Goal: Transaction & Acquisition: Purchase product/service

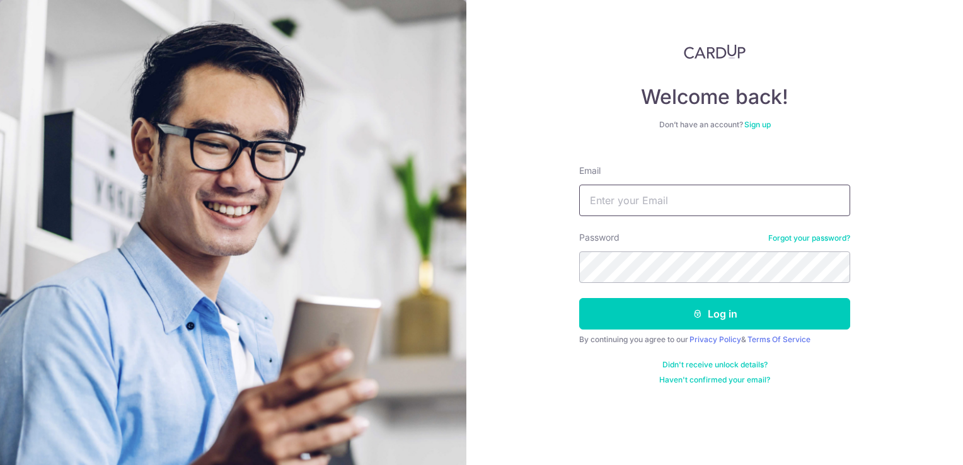
click at [698, 217] on form "Email Password Forgot your password? Log in By continuing you agree to our Priv…" at bounding box center [714, 270] width 271 height 230
click at [698, 206] on input "Email" at bounding box center [714, 201] width 271 height 32
type input "[EMAIL_ADDRESS][DOMAIN_NAME]"
click at [579, 298] on button "Log in" at bounding box center [714, 314] width 271 height 32
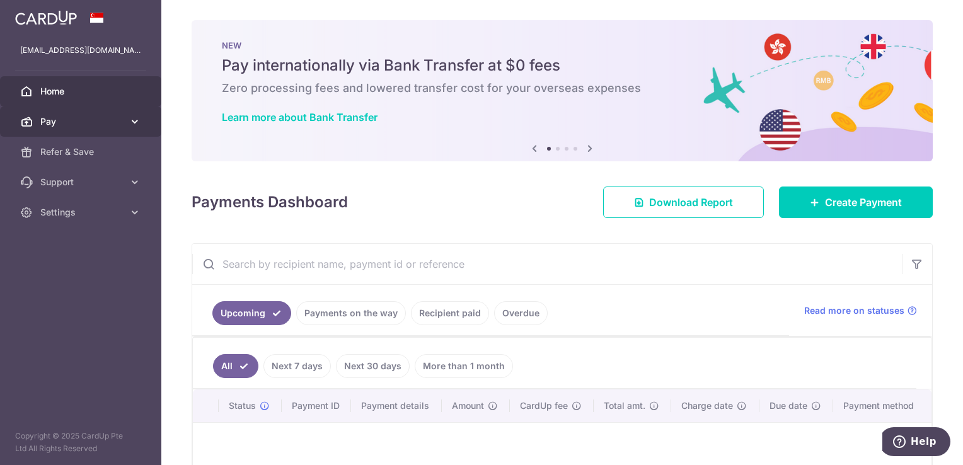
click at [79, 118] on span "Pay" at bounding box center [81, 121] width 83 height 13
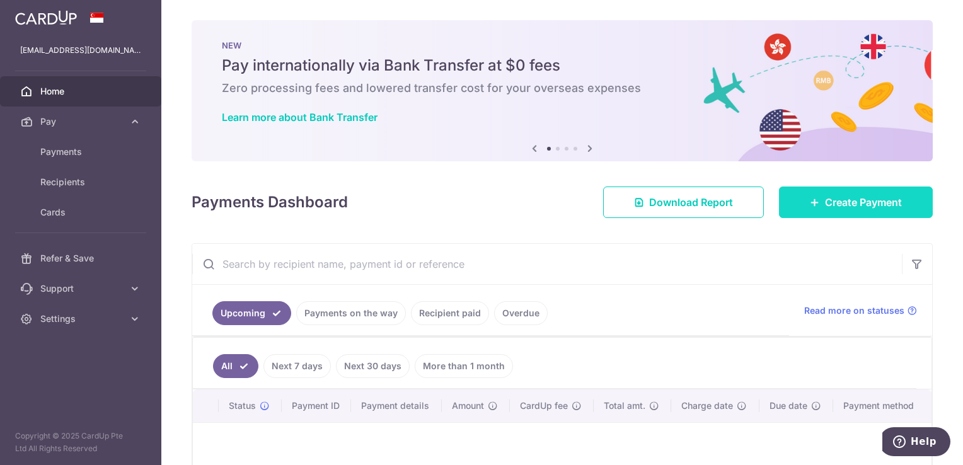
click at [865, 208] on span "Create Payment" at bounding box center [863, 202] width 77 height 15
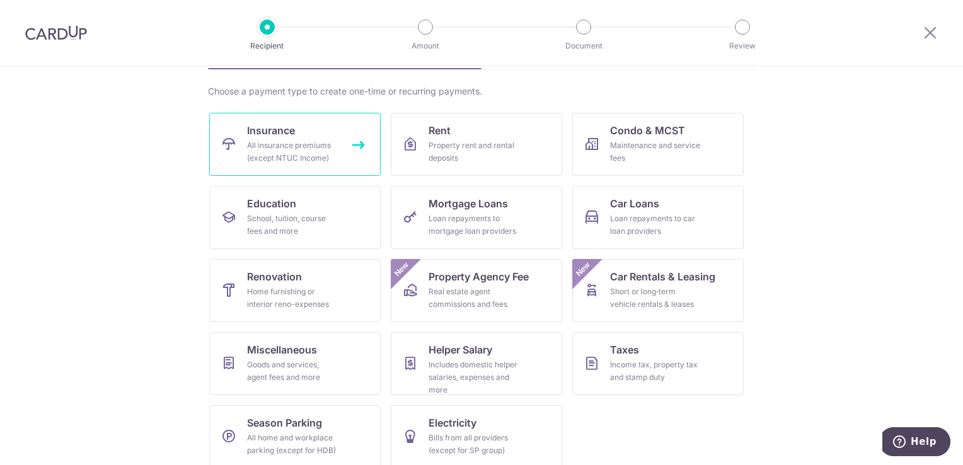
scroll to position [98, 0]
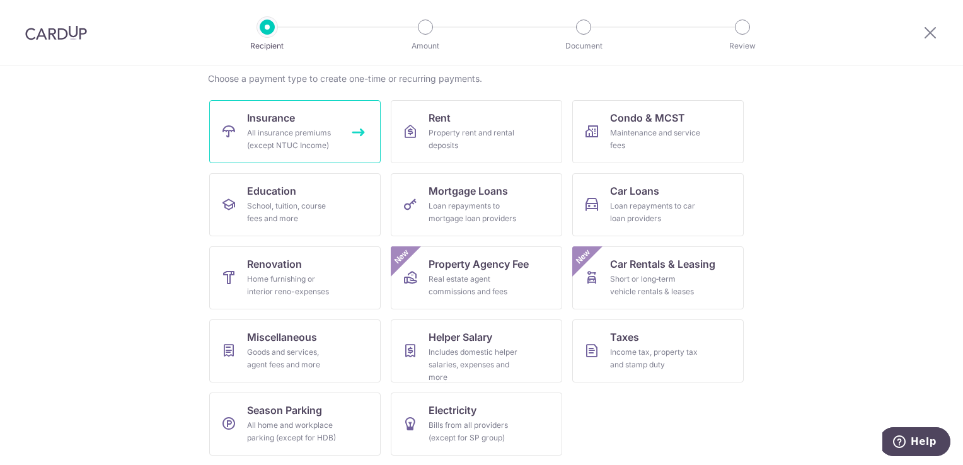
click at [322, 120] on link "Insurance All insurance premiums (except NTUC Income)" at bounding box center [294, 131] width 171 height 63
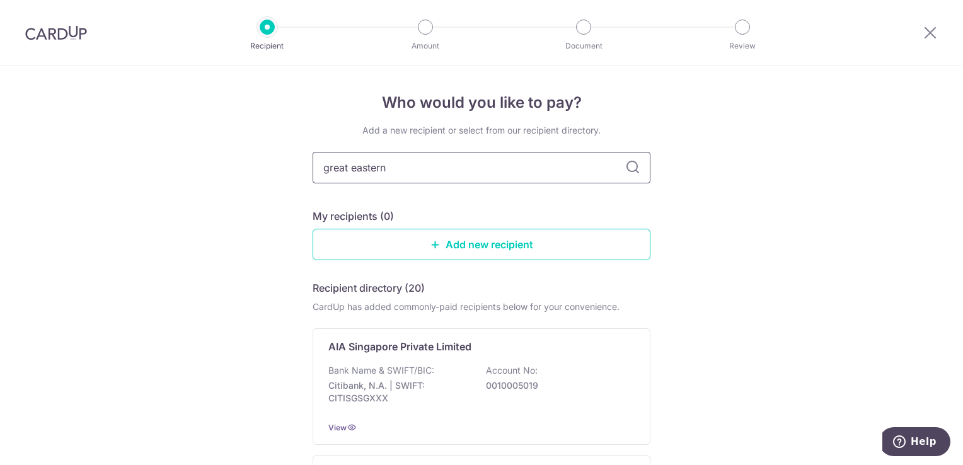
type input "great eastern"
click at [632, 173] on icon at bounding box center [632, 167] width 15 height 15
click at [452, 163] on input "great eastern" at bounding box center [482, 168] width 338 height 32
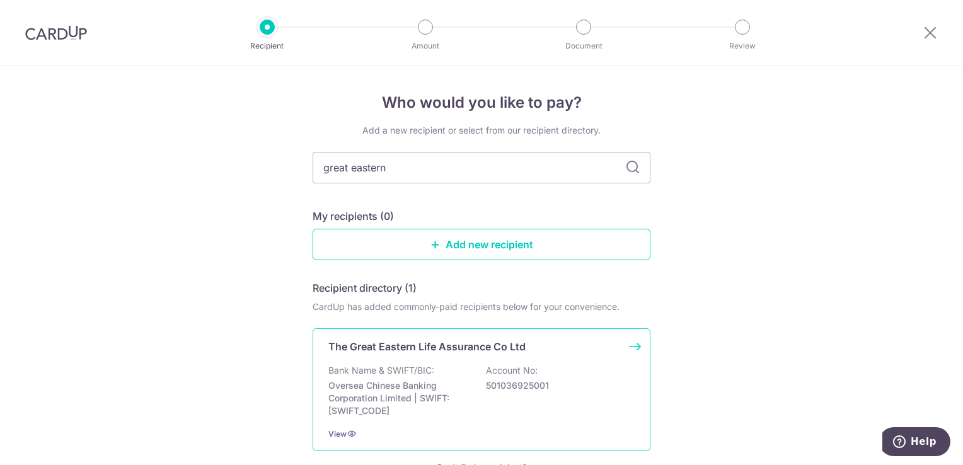
scroll to position [95, 0]
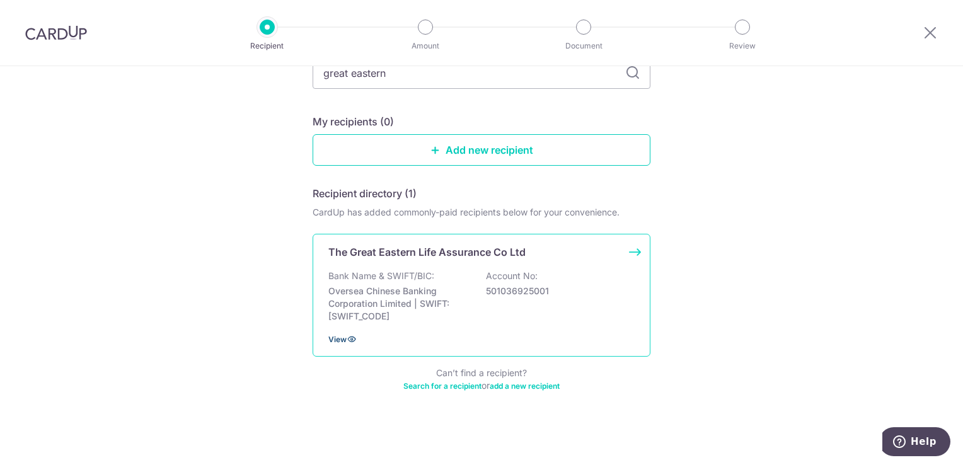
click at [328, 338] on span "View" at bounding box center [337, 339] width 18 height 9
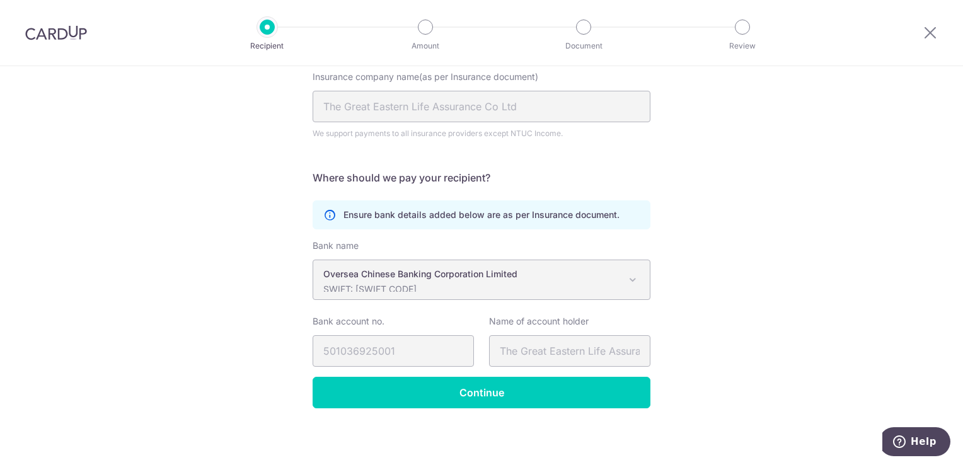
scroll to position [134, 0]
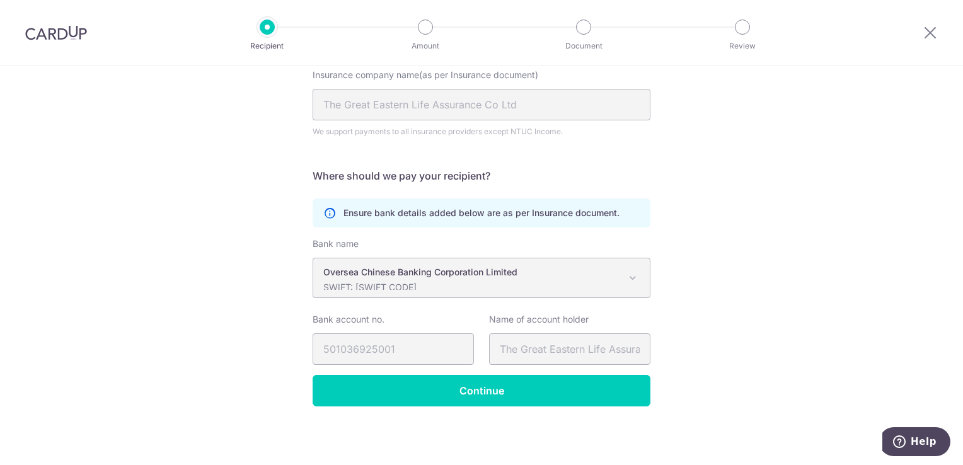
click at [597, 274] on p "Oversea Chinese Banking Corporation Limited" at bounding box center [471, 272] width 296 height 13
click at [630, 278] on span at bounding box center [632, 277] width 15 height 15
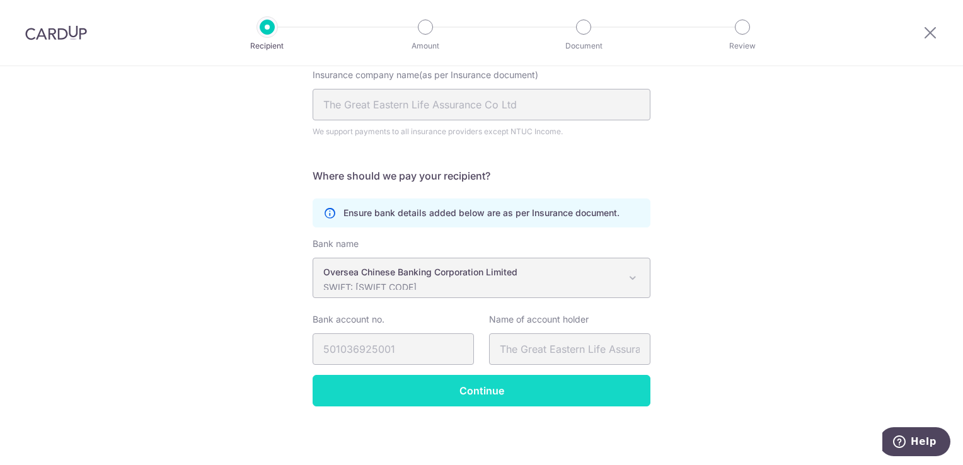
drag, startPoint x: 541, startPoint y: 406, endPoint x: 540, endPoint y: 398, distance: 8.2
click at [541, 405] on div "Recipient Details Your recipient does not need a CardUp account to receive your…" at bounding box center [481, 199] width 963 height 533
click at [545, 394] on input "Continue" at bounding box center [482, 391] width 338 height 32
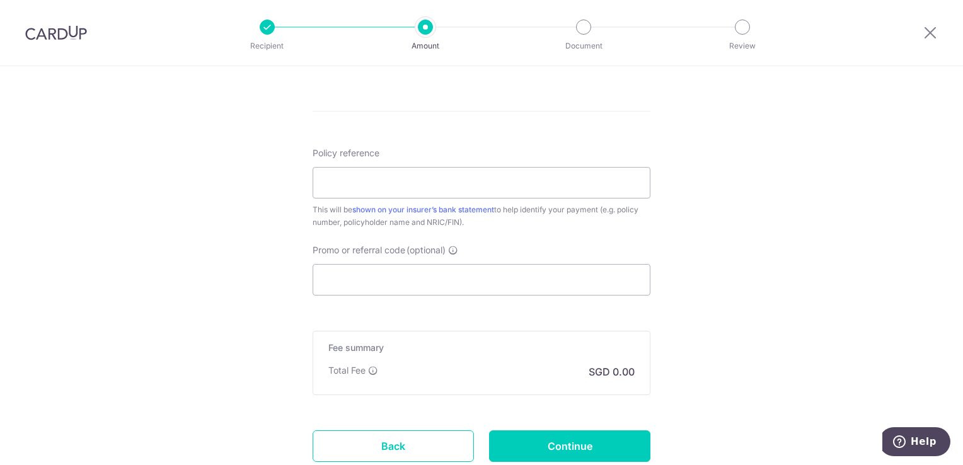
scroll to position [739, 0]
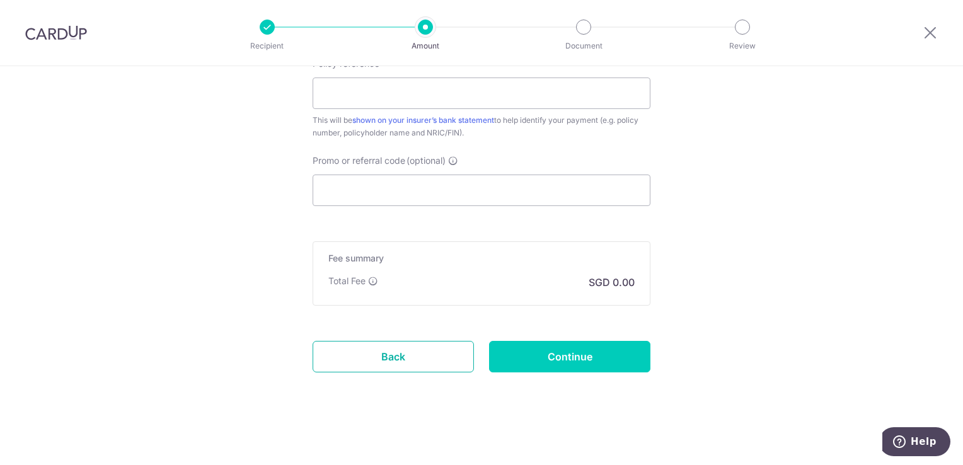
drag, startPoint x: 410, startPoint y: 367, endPoint x: 547, endPoint y: 66, distance: 331.4
click at [410, 367] on link "Back" at bounding box center [393, 357] width 161 height 32
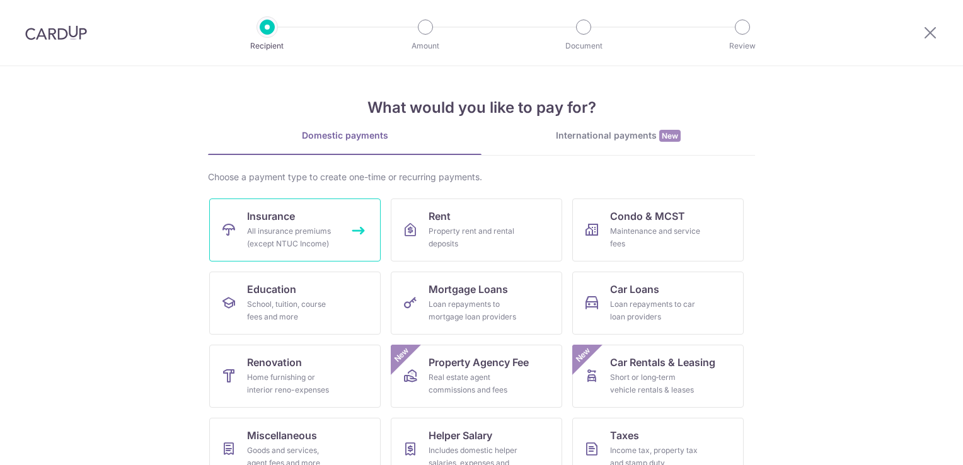
click at [337, 245] on link "Insurance All insurance premiums (except NTUC Income)" at bounding box center [294, 230] width 171 height 63
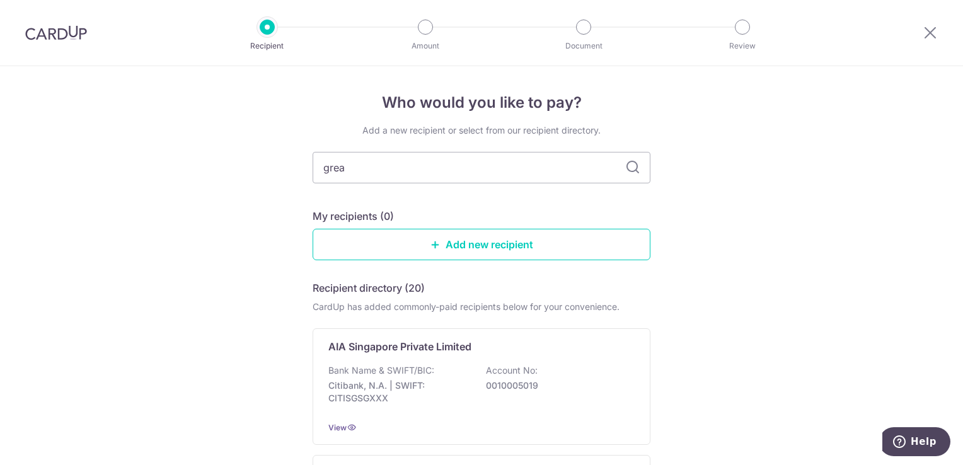
type input "great"
click at [625, 168] on icon at bounding box center [632, 167] width 15 height 15
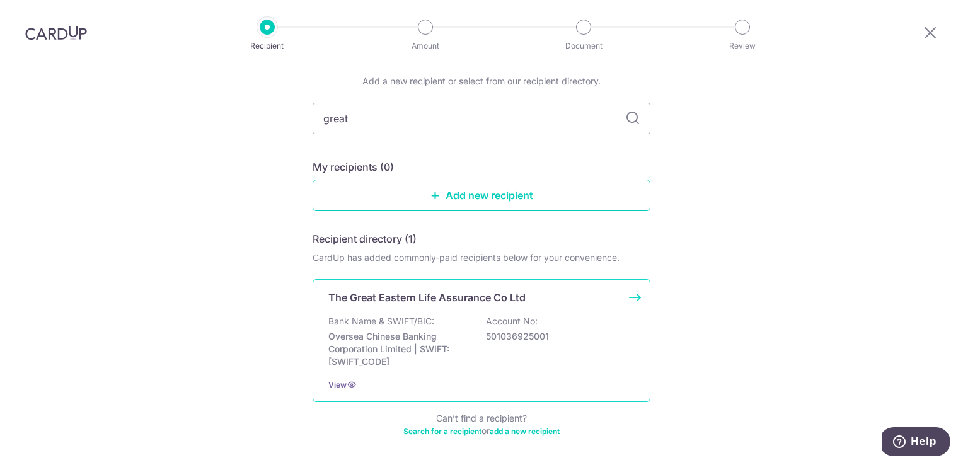
scroll to position [95, 0]
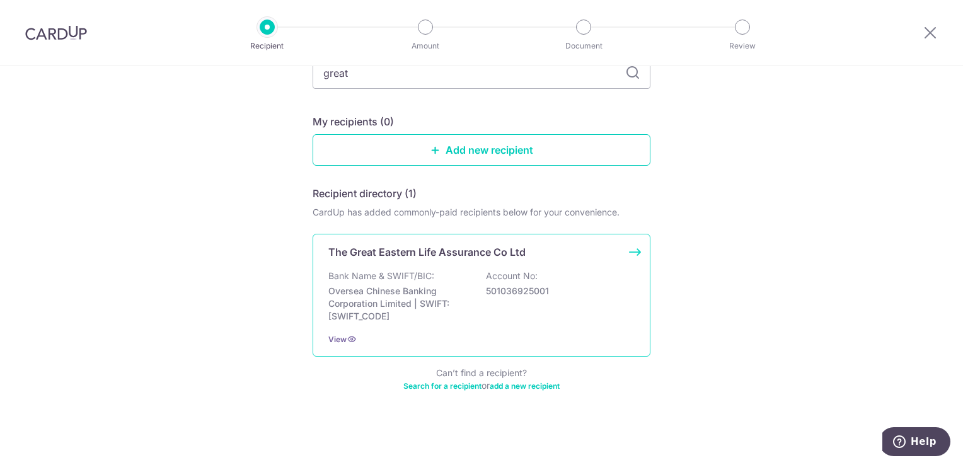
click at [631, 251] on div "The Great Eastern Life Assurance Co Ltd Bank Name & SWIFT/BIC: Oversea Chinese …" at bounding box center [482, 295] width 338 height 123
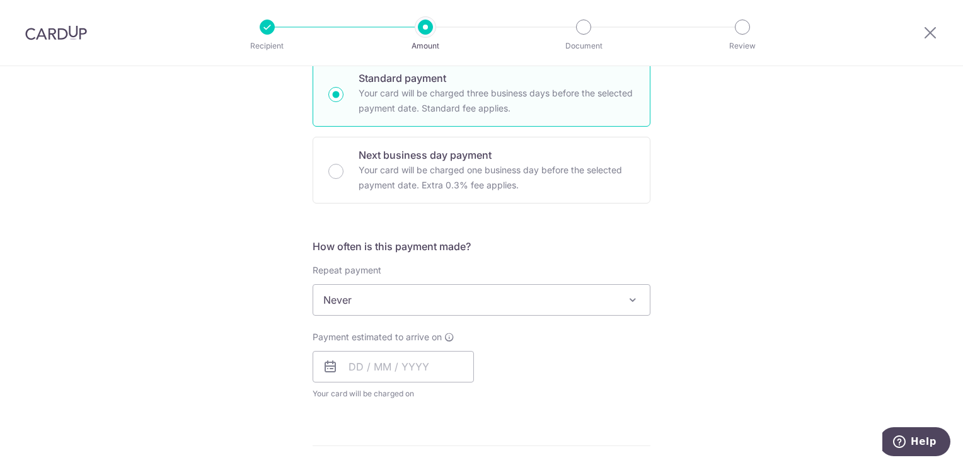
scroll to position [63, 0]
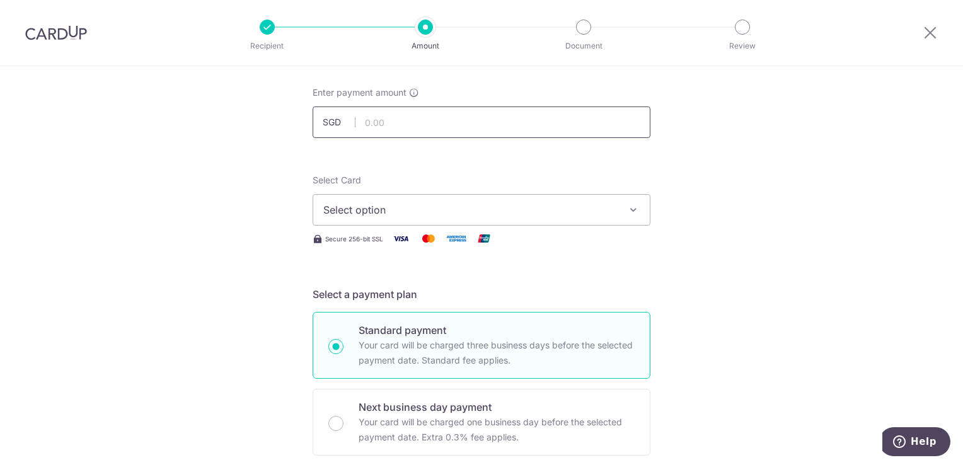
click at [464, 112] on input "text" at bounding box center [482, 123] width 338 height 32
click at [444, 126] on input "text" at bounding box center [482, 123] width 338 height 32
paste input "380.16"
type input "380.16"
click at [481, 210] on span "Select option" at bounding box center [470, 209] width 294 height 15
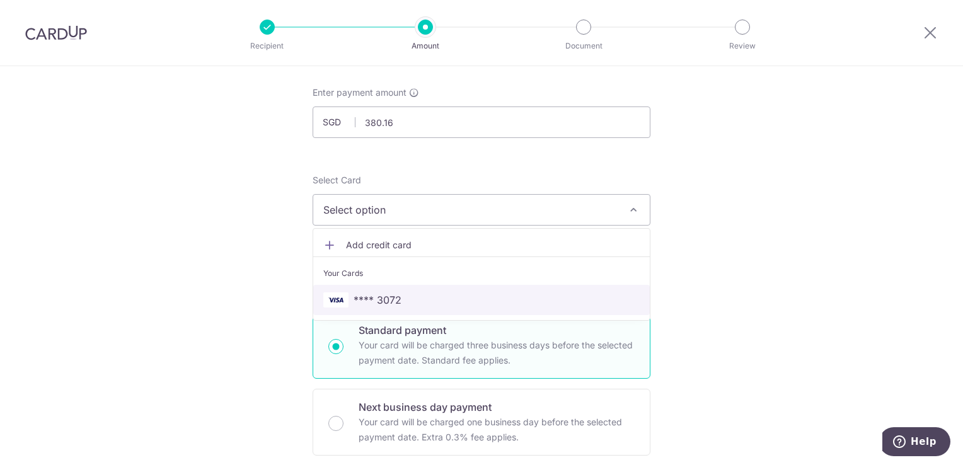
click at [492, 296] on span "**** 3072" at bounding box center [481, 299] width 316 height 15
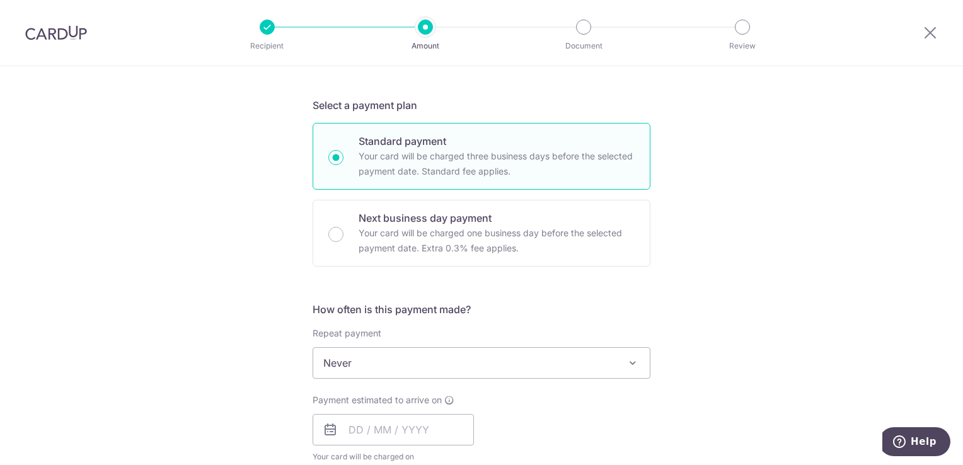
scroll to position [315, 0]
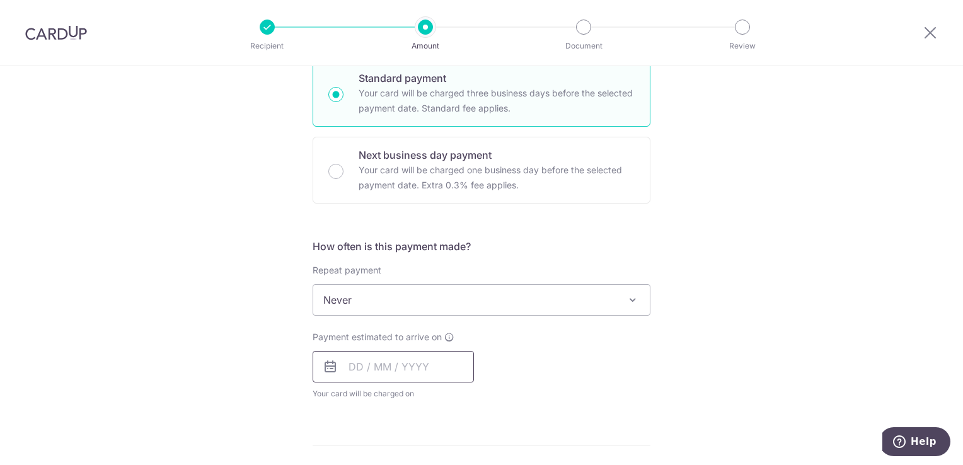
click at [425, 374] on input "text" at bounding box center [393, 367] width 161 height 32
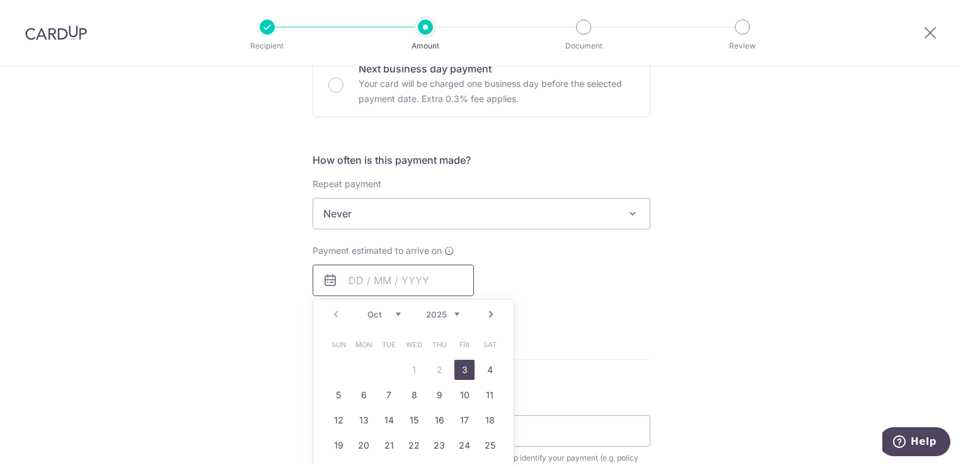
scroll to position [504, 0]
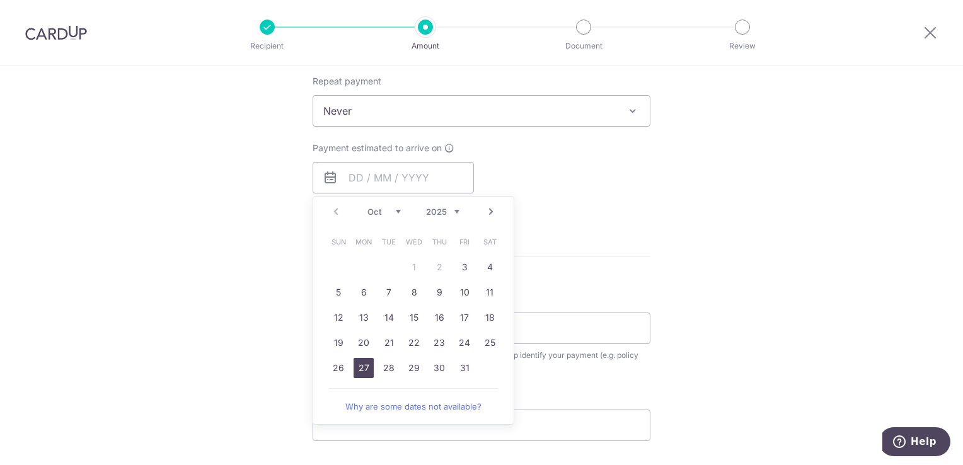
drag, startPoint x: 355, startPoint y: 364, endPoint x: 776, endPoint y: 267, distance: 431.9
click at [355, 364] on link "27" at bounding box center [364, 368] width 20 height 20
type input "27/10/2025"
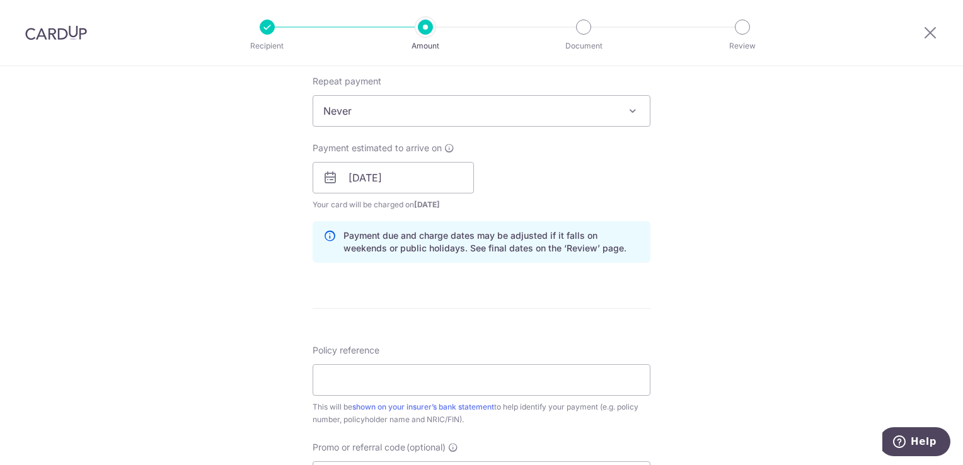
click at [822, 197] on div "Tell us more about your payment Enter payment amount SGD 380.16 380.16 Select C…" at bounding box center [481, 158] width 963 height 1192
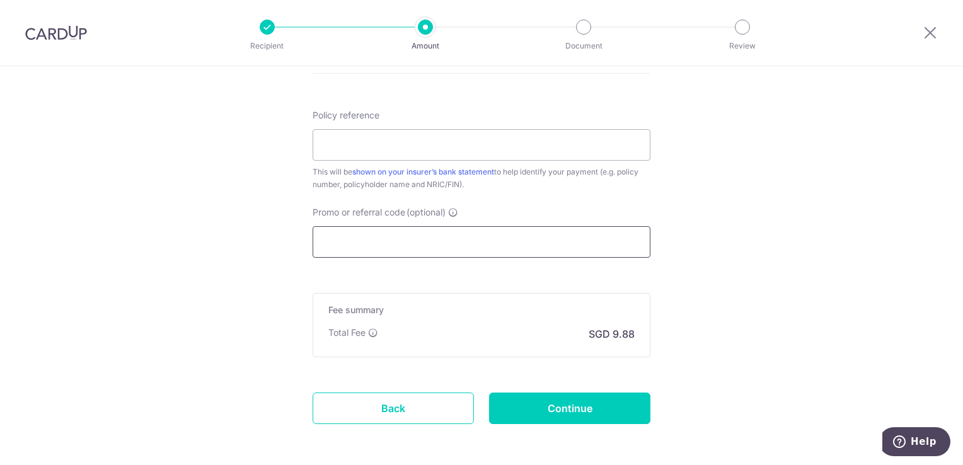
scroll to position [665, 0]
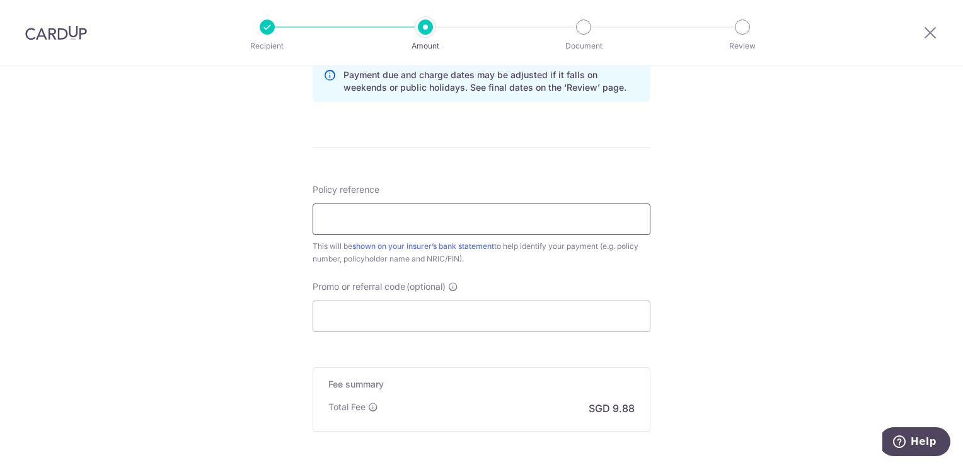
click at [565, 219] on input "Policy reference" at bounding box center [482, 220] width 338 height 32
paste input "0102974897"
type input "0102974897 [PERSON_NAME] Jun S9015443E"
click at [430, 311] on input "Promo or referral code (optional)" at bounding box center [482, 317] width 338 height 32
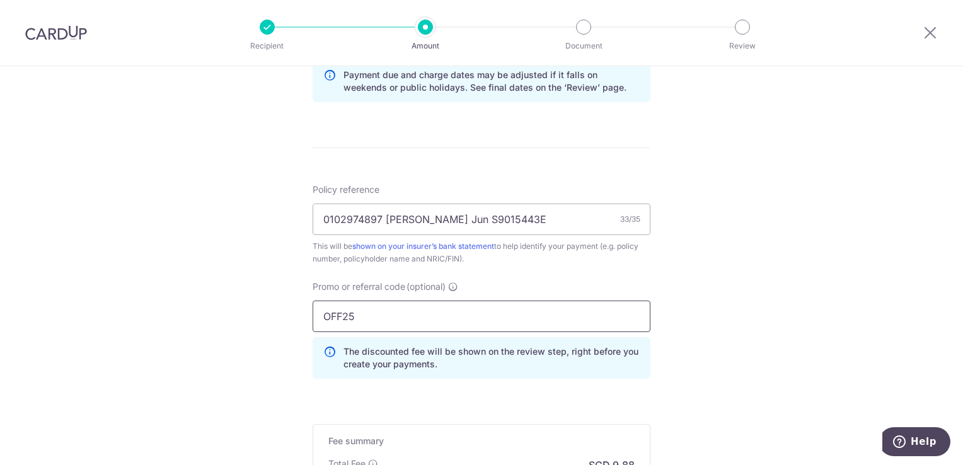
type input "OFF25"
click at [658, 279] on div "Tell us more about your payment Enter payment amount SGD 380.16 380.16 Select C…" at bounding box center [481, 25] width 963 height 1248
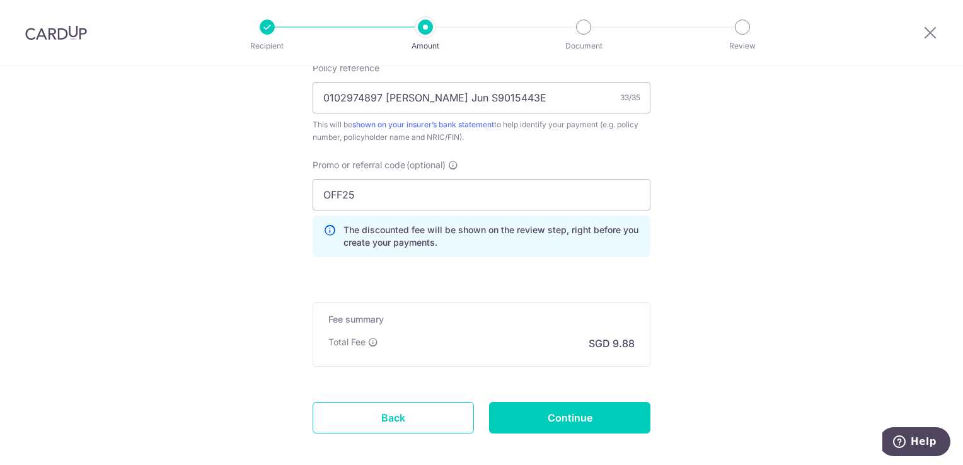
scroll to position [791, 0]
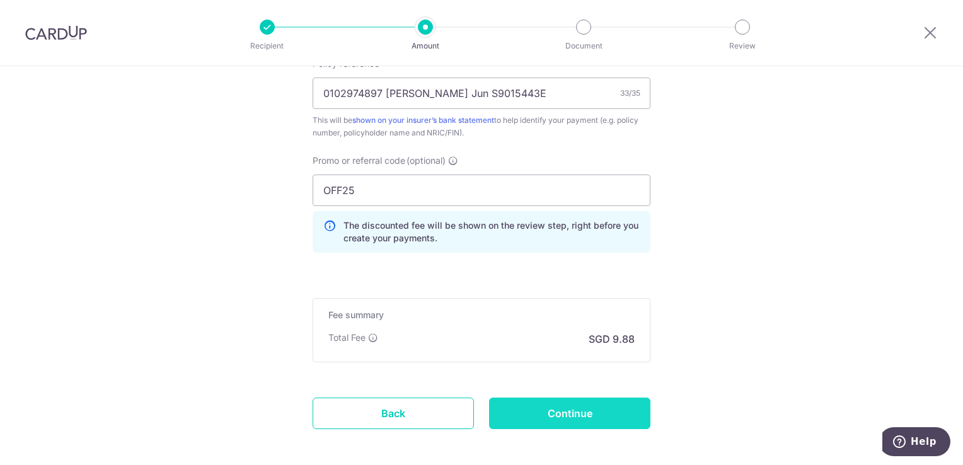
click at [563, 412] on input "Continue" at bounding box center [569, 414] width 161 height 32
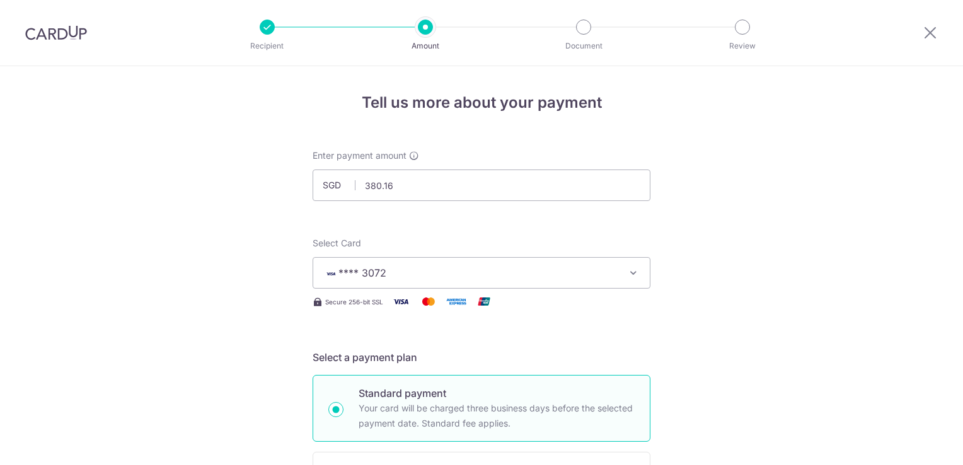
scroll to position [865, 0]
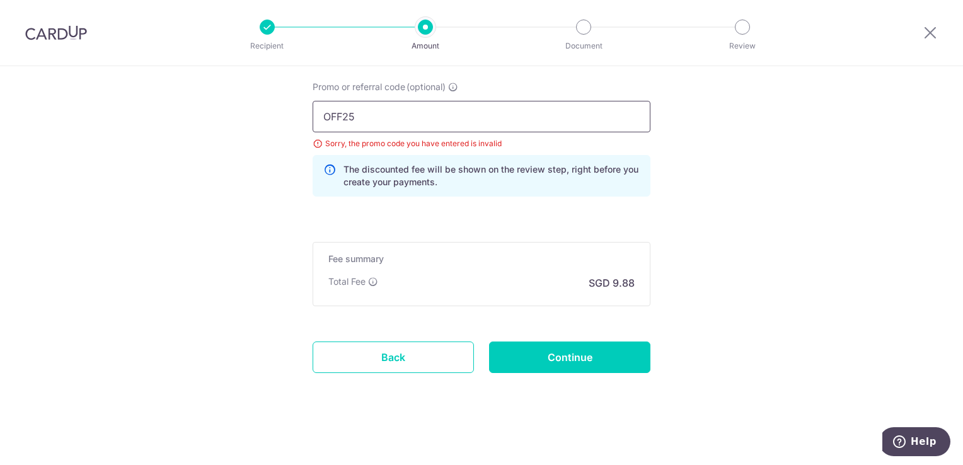
click at [341, 112] on input "OFF25" at bounding box center [482, 117] width 338 height 32
type input "OFF225"
click at [591, 356] on input "Continue" at bounding box center [569, 358] width 161 height 32
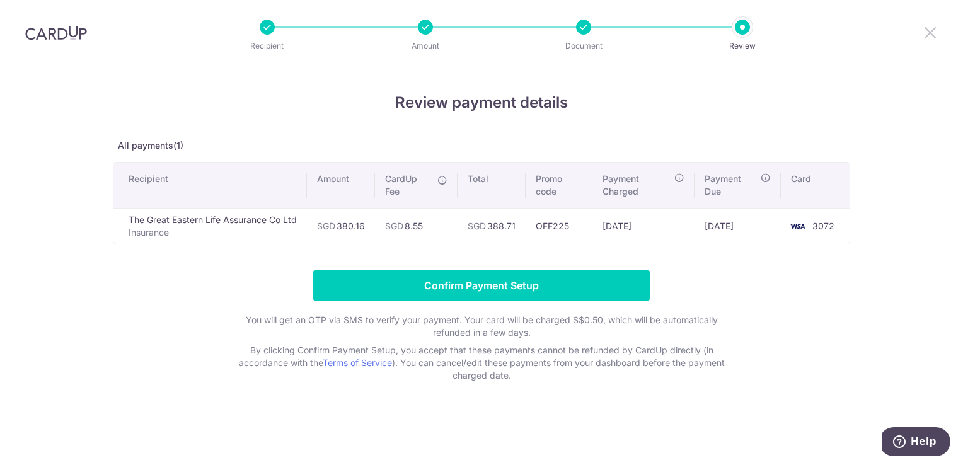
click at [933, 34] on icon at bounding box center [930, 33] width 15 height 16
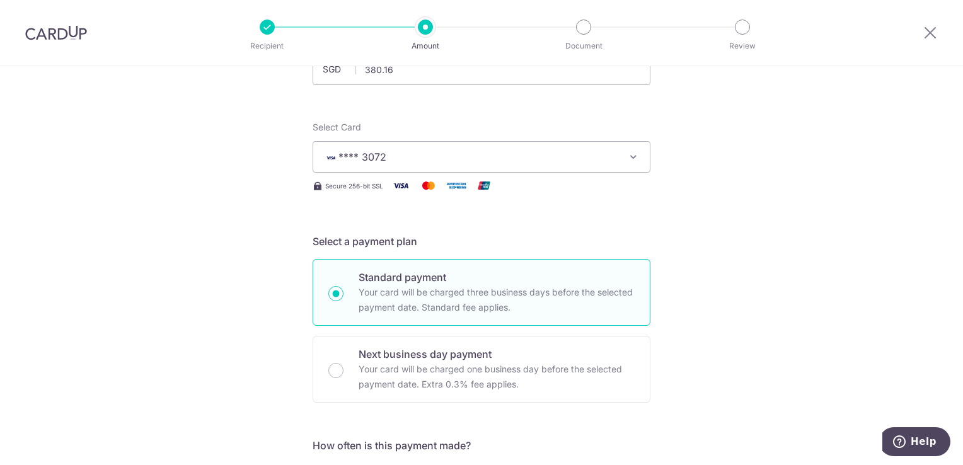
scroll to position [315, 0]
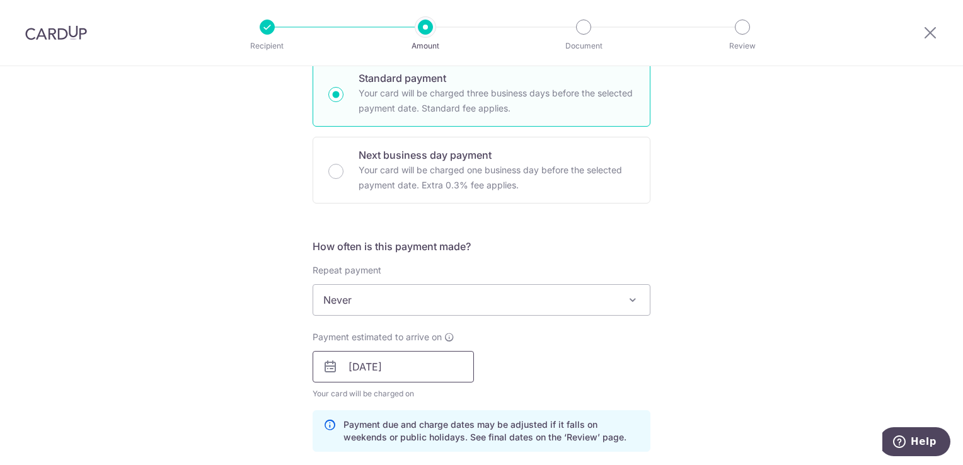
click at [412, 369] on input "[DATE]" at bounding box center [393, 367] width 161 height 32
click at [398, 359] on input "[DATE]" at bounding box center [393, 367] width 161 height 32
click at [369, 362] on input "[DATE]" at bounding box center [393, 367] width 161 height 32
drag, startPoint x: 416, startPoint y: 363, endPoint x: 193, endPoint y: 362, distance: 222.5
click at [193, 362] on div "Tell us more about your payment Enter payment amount SGD 380.16 380.16 Select C…" at bounding box center [481, 375] width 963 height 1248
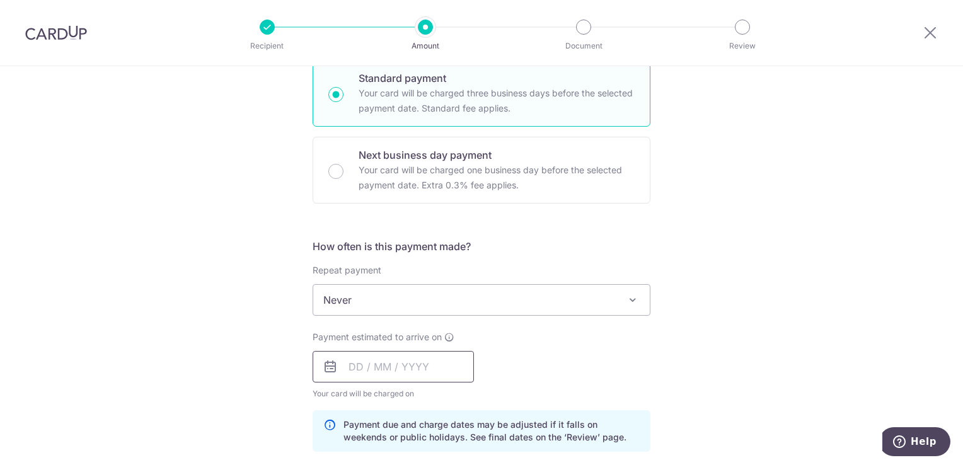
click at [365, 368] on input "text" at bounding box center [393, 367] width 161 height 32
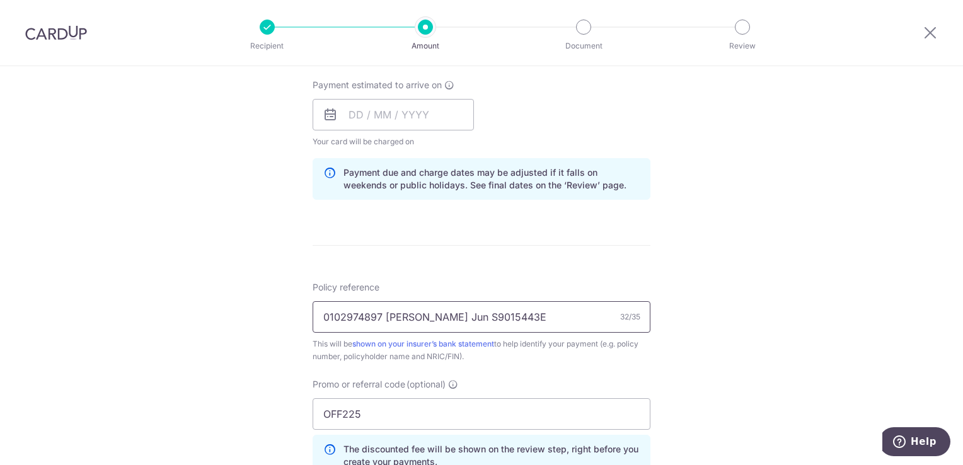
click at [568, 241] on form "Enter payment amount SGD 380.16 380.16 Select Card **** 3072 Add credit card Yo…" at bounding box center [482, 135] width 338 height 1106
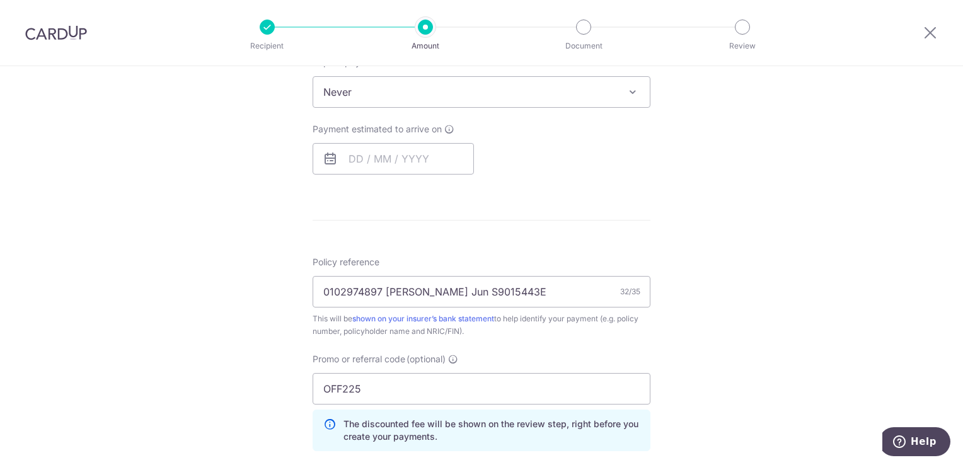
scroll to position [504, 0]
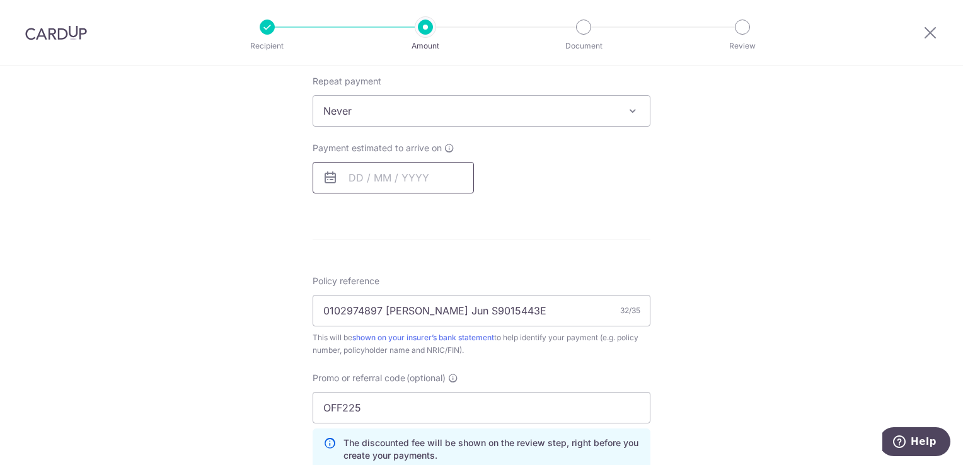
click at [412, 182] on input "text" at bounding box center [393, 178] width 161 height 32
click at [423, 183] on input "text" at bounding box center [393, 178] width 161 height 32
click at [348, 183] on input "text" at bounding box center [393, 178] width 161 height 32
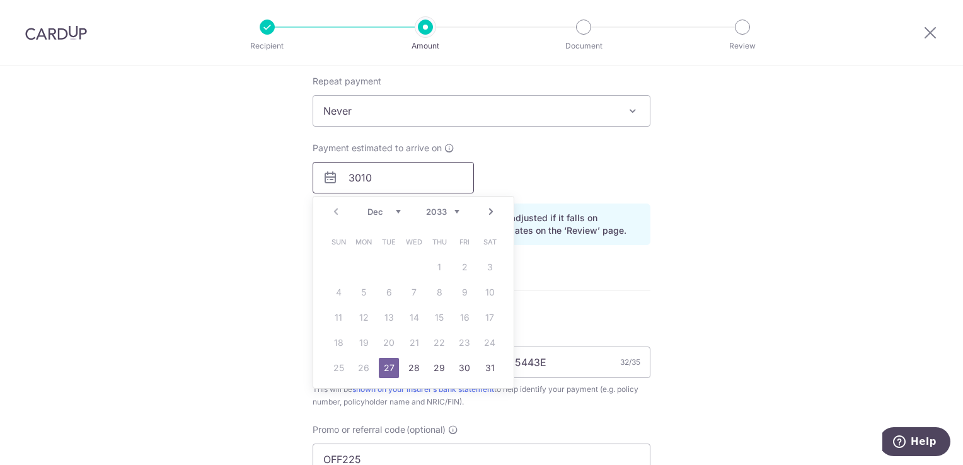
click at [416, 183] on input "3010" at bounding box center [393, 178] width 161 height 32
type input "30/10/2025"
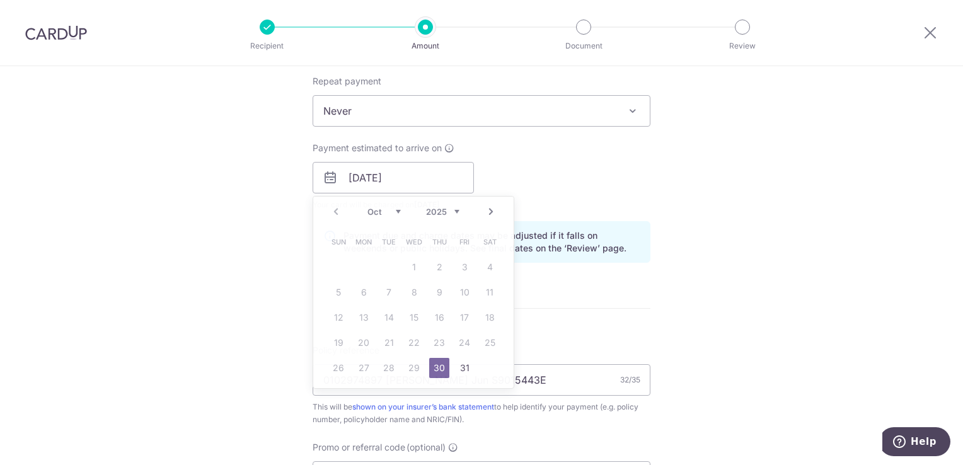
click at [689, 175] on div "Tell us more about your payment Enter payment amount SGD 380.16 380.16 Select C…" at bounding box center [481, 186] width 963 height 1248
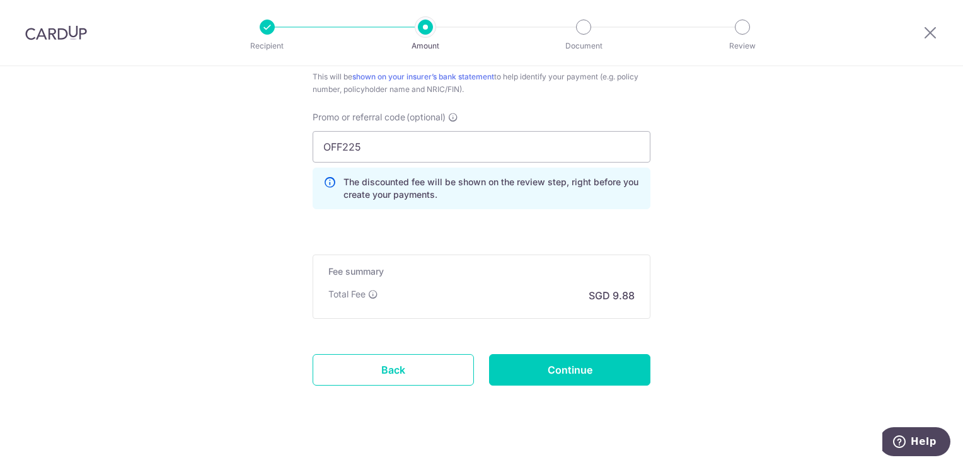
scroll to position [847, 0]
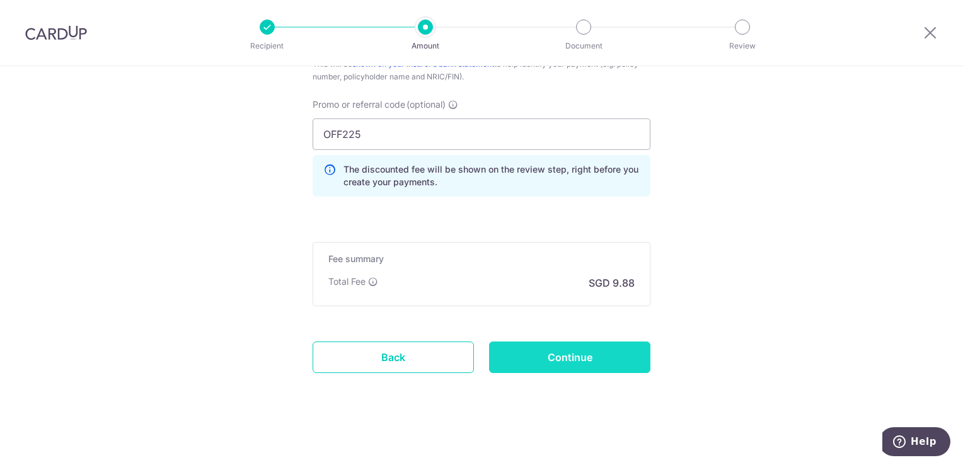
click at [573, 352] on input "Continue" at bounding box center [569, 358] width 161 height 32
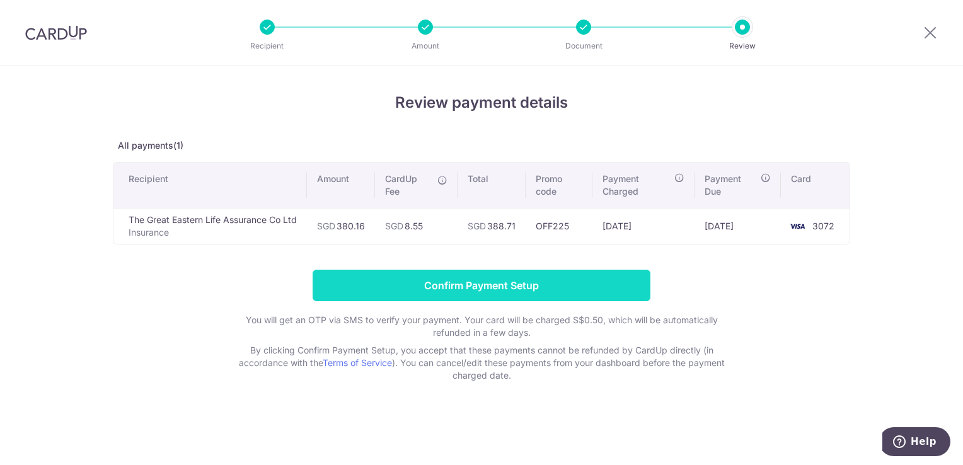
click at [545, 292] on input "Confirm Payment Setup" at bounding box center [482, 286] width 338 height 32
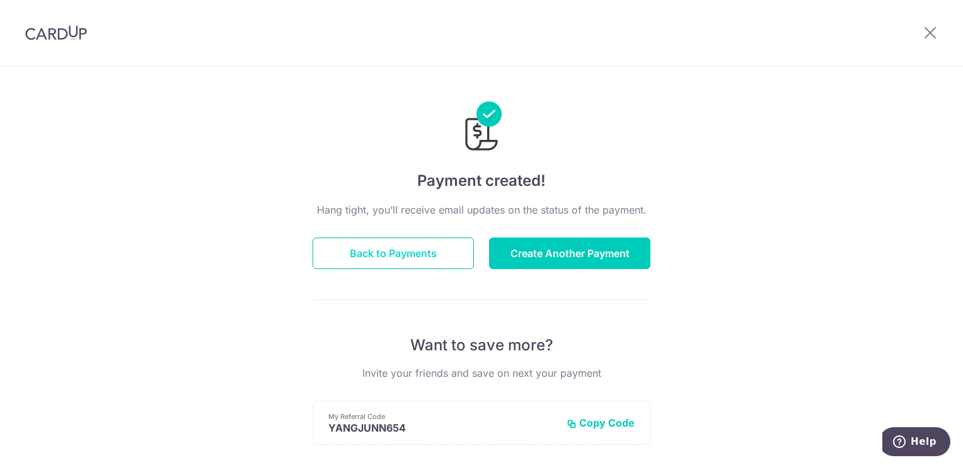
click at [442, 258] on button "Back to Payments" at bounding box center [393, 254] width 161 height 32
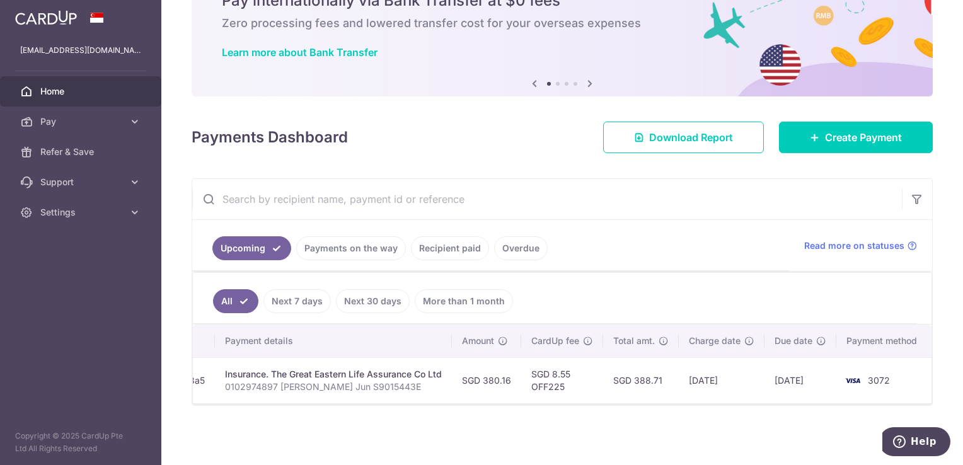
scroll to position [0, 236]
